Goal: Check status: Check status

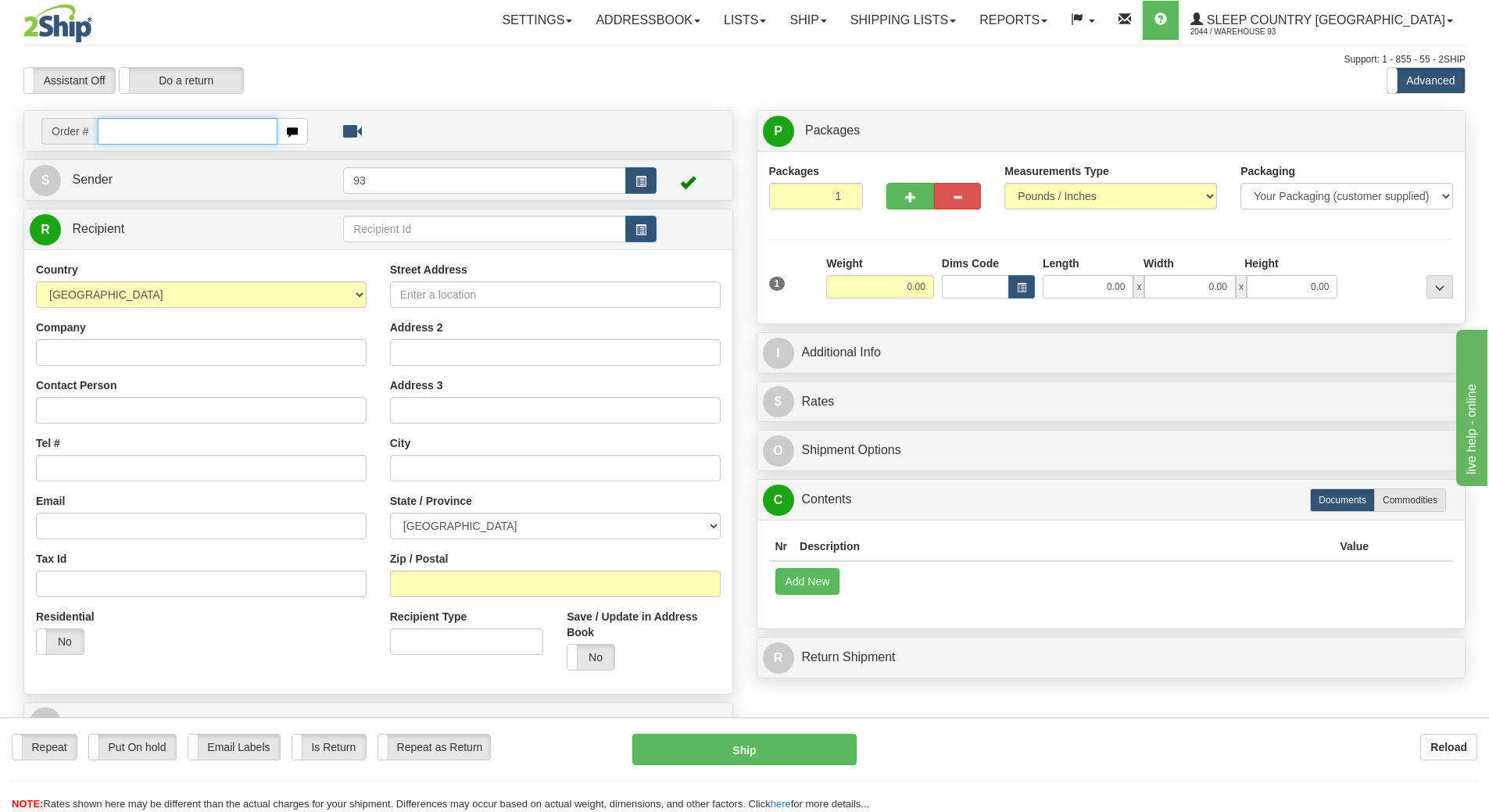
paste input "9000I017789"
type input "9000I017789"
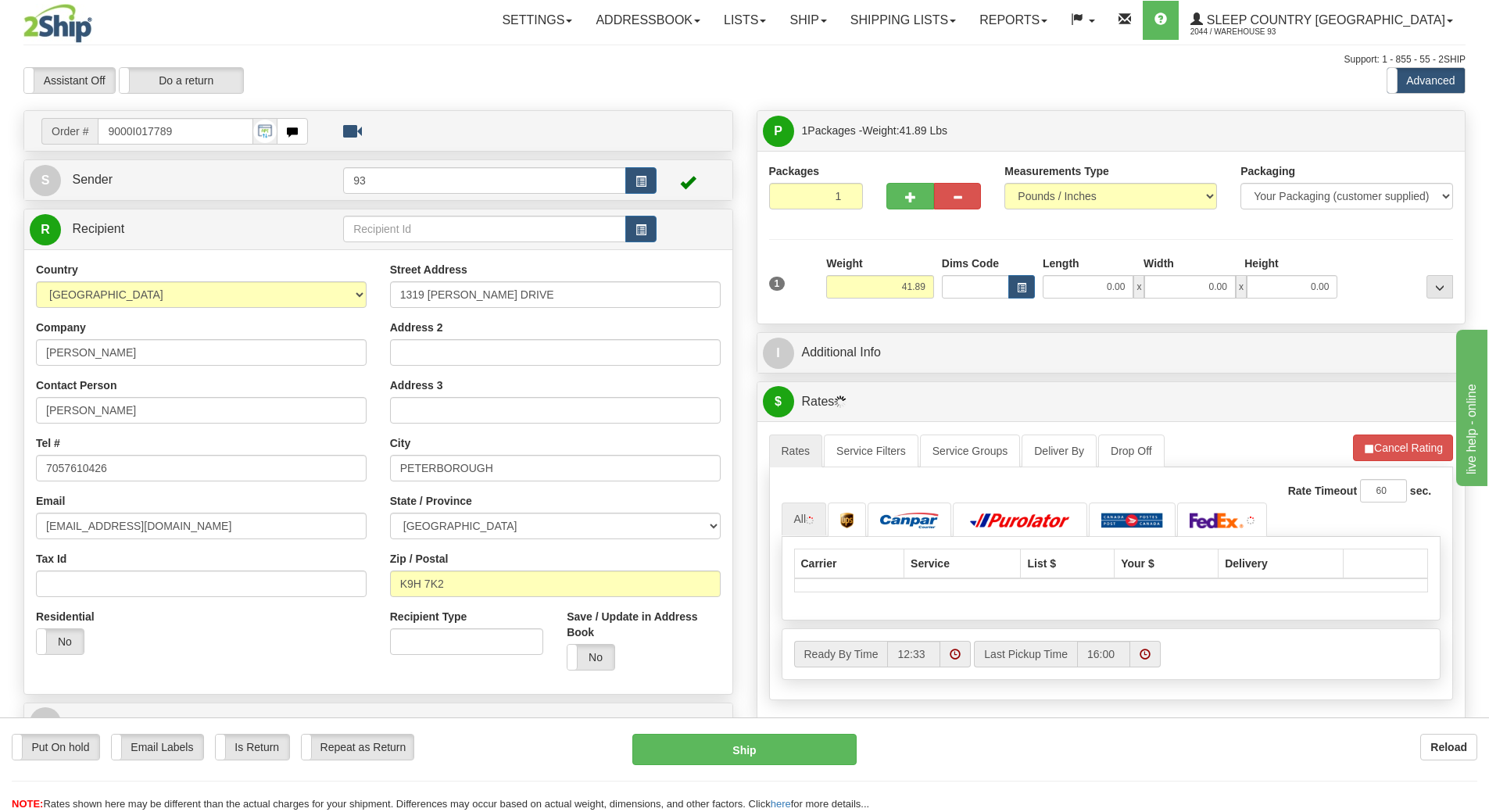
click at [430, 55] on div "Support: 1 - 855 - 55 - 2SHIP" at bounding box center [744, 60] width 1441 height 14
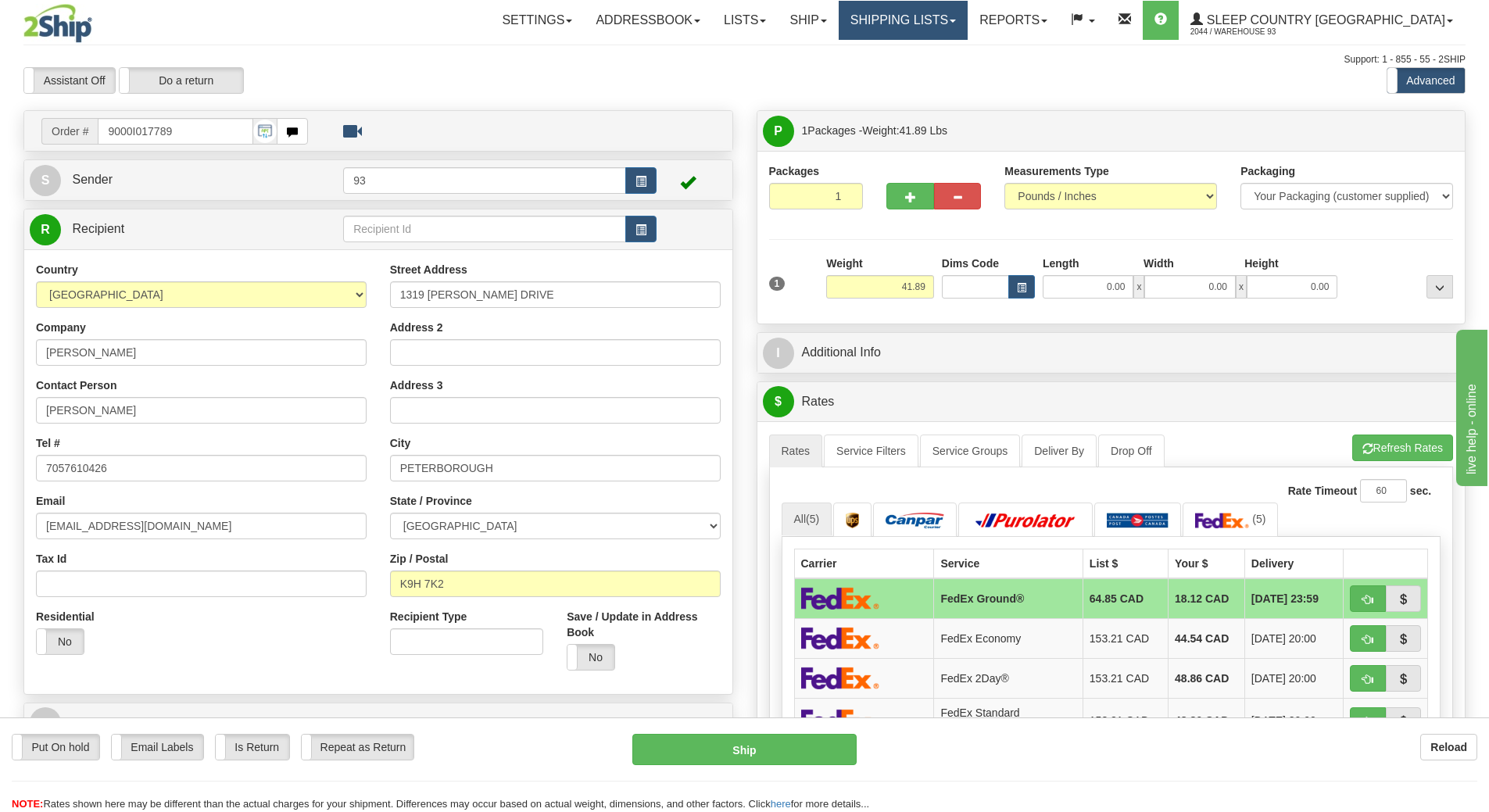
click at [950, 32] on link "Shipping lists" at bounding box center [903, 20] width 129 height 39
click at [947, 76] on span "Search Shipment History" at bounding box center [890, 75] width 121 height 13
